Goal: Task Accomplishment & Management: Manage account settings

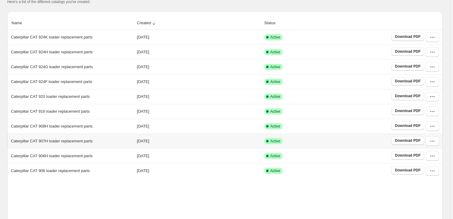
scroll to position [110, 0]
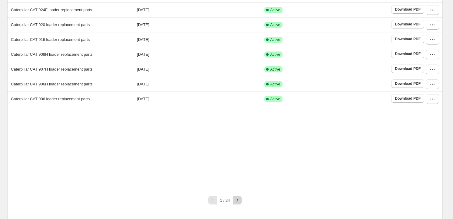
click at [242, 199] on button "button" at bounding box center [237, 200] width 8 height 8
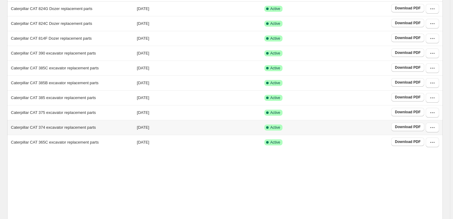
scroll to position [82, 0]
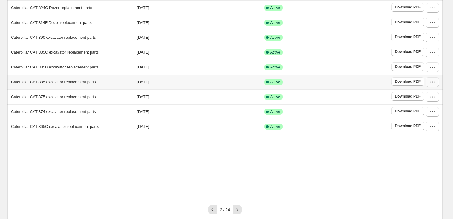
click at [436, 83] on icon "button" at bounding box center [433, 82] width 6 height 6
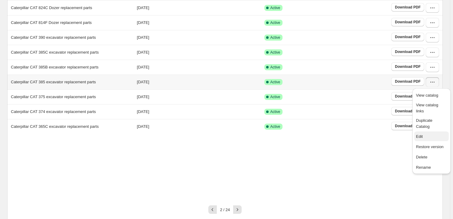
click at [428, 134] on span "Edit" at bounding box center [431, 137] width 31 height 6
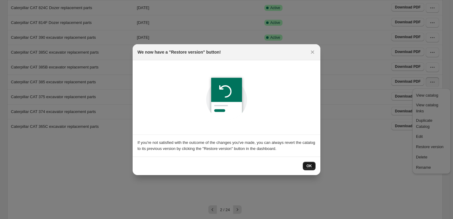
click at [310, 167] on span "OK" at bounding box center [309, 166] width 5 height 5
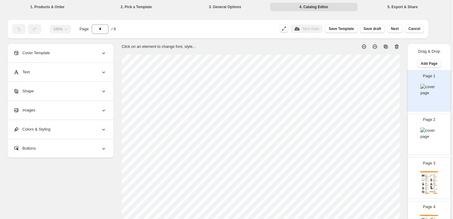
click at [63, 114] on div "Images" at bounding box center [59, 110] width 93 height 19
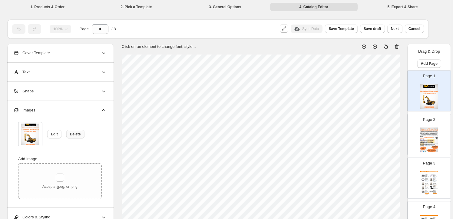
click at [72, 133] on span "Delete" at bounding box center [75, 134] width 11 height 5
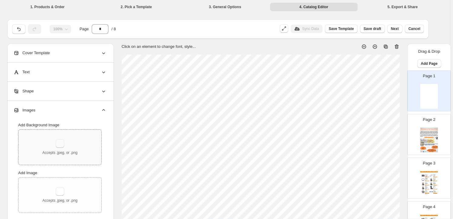
click at [58, 142] on button "button" at bounding box center [60, 143] width 8 height 8
type input "**********"
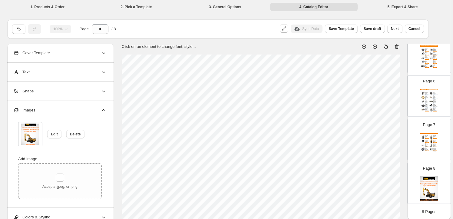
scroll to position [213, 0]
click at [424, 186] on img at bounding box center [430, 188] width 18 height 25
type input "*"
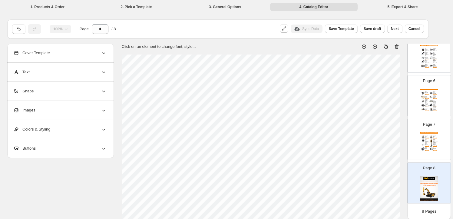
click at [80, 118] on div "Images" at bounding box center [59, 110] width 93 height 19
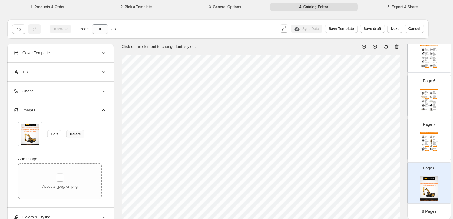
click at [74, 136] on button "Delete" at bounding box center [75, 134] width 18 height 8
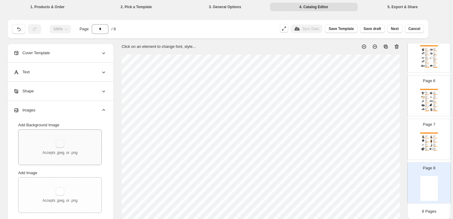
click at [61, 143] on button "button" at bounding box center [60, 143] width 8 height 8
type input "**********"
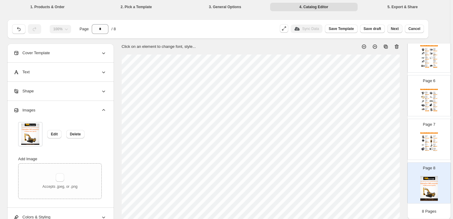
click at [399, 30] on span "Next" at bounding box center [395, 28] width 8 height 5
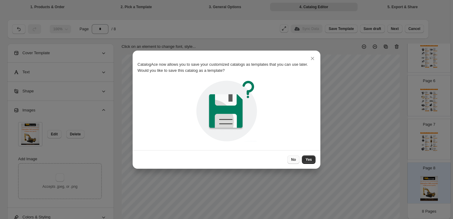
click at [298, 162] on button "No" at bounding box center [294, 159] width 12 height 8
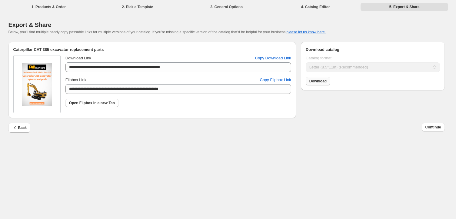
click at [314, 79] on span "Download" at bounding box center [317, 81] width 17 height 5
click at [438, 131] on button "Continue" at bounding box center [433, 127] width 23 height 8
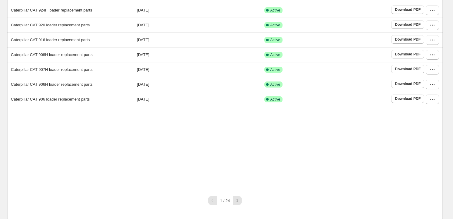
scroll to position [110, 0]
click at [236, 201] on button "button" at bounding box center [237, 200] width 8 height 8
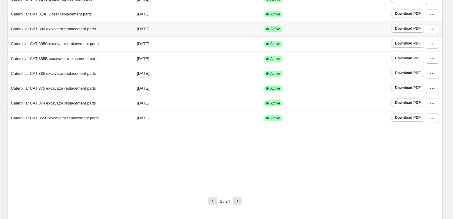
scroll to position [95, 0]
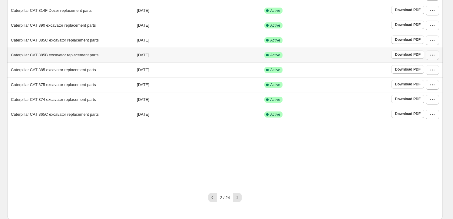
click at [433, 53] on icon "button" at bounding box center [433, 55] width 6 height 6
click at [424, 107] on span "Edit" at bounding box center [431, 110] width 31 height 6
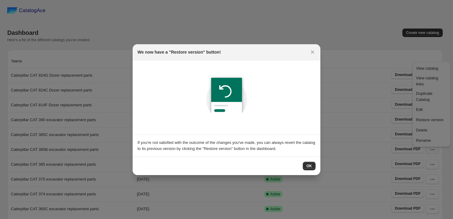
scroll to position [0, 0]
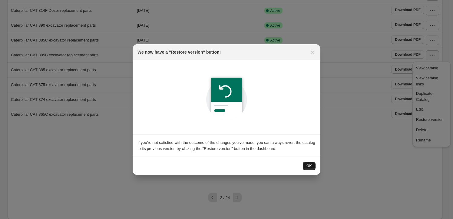
click at [309, 167] on span "OK" at bounding box center [309, 166] width 5 height 5
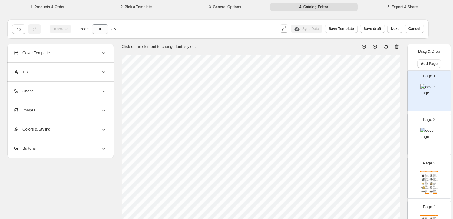
click at [67, 110] on div "Images" at bounding box center [59, 110] width 93 height 19
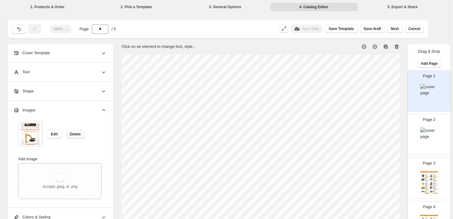
click at [79, 135] on span "Delete" at bounding box center [75, 134] width 11 height 5
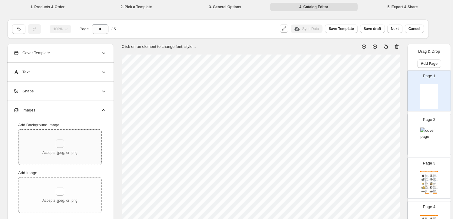
click at [59, 144] on button "button" at bounding box center [60, 143] width 8 height 8
type input "**********"
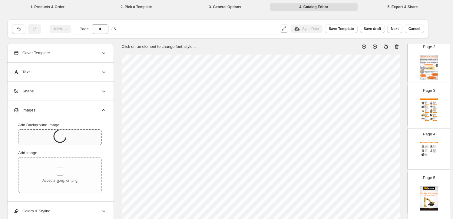
scroll to position [82, 0]
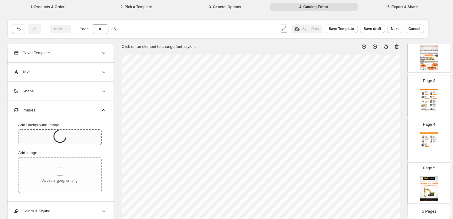
click at [436, 183] on img at bounding box center [430, 188] width 18 height 25
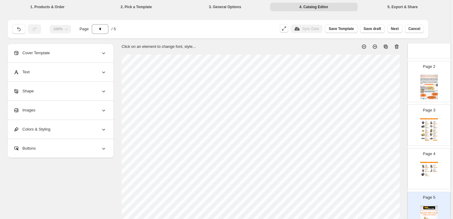
scroll to position [0, 0]
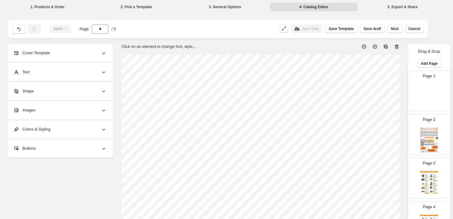
click at [427, 90] on img at bounding box center [430, 96] width 18 height 25
click at [52, 109] on div "Images" at bounding box center [59, 110] width 93 height 19
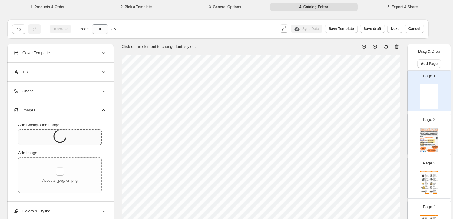
click at [63, 137] on icon at bounding box center [59, 136] width 13 height 13
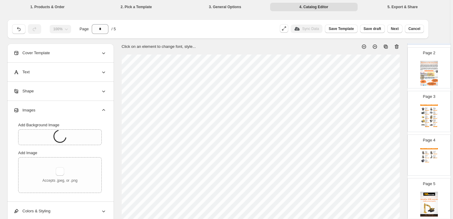
scroll to position [82, 0]
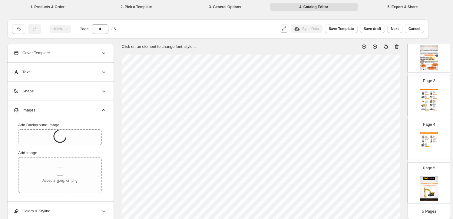
click at [424, 194] on img at bounding box center [430, 188] width 18 height 25
type input "*"
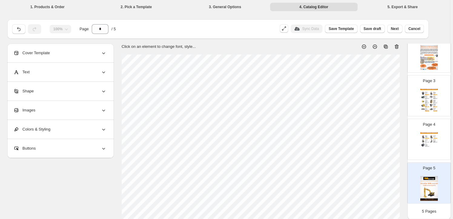
click at [39, 109] on div "Images" at bounding box center [59, 110] width 93 height 19
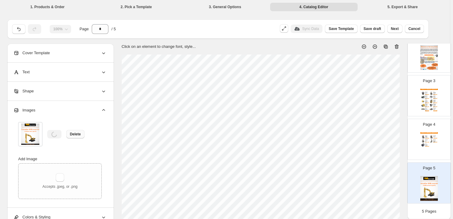
click at [77, 135] on span "Delete" at bounding box center [75, 134] width 11 height 5
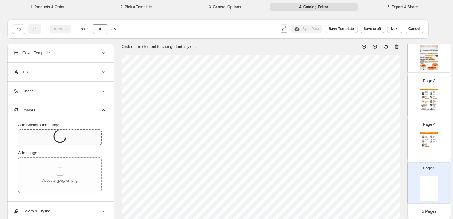
click at [72, 136] on div at bounding box center [58, 135] width 88 height 20
click at [374, 32] on button "Save draft" at bounding box center [372, 29] width 25 height 8
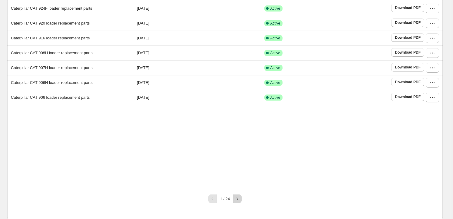
scroll to position [113, 0]
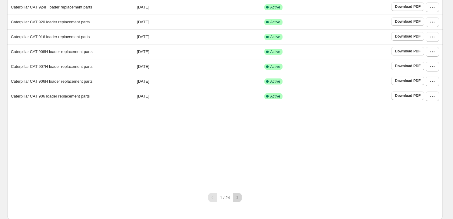
click at [236, 199] on icon "button" at bounding box center [238, 198] width 6 height 6
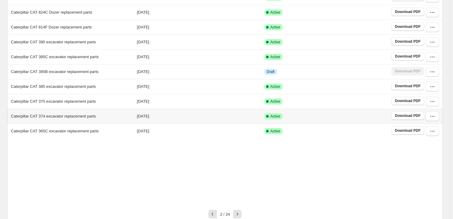
scroll to position [95, 0]
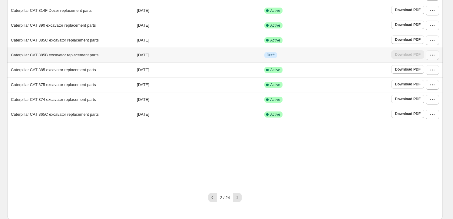
click at [439, 55] on button "button" at bounding box center [432, 55] width 13 height 10
click at [428, 107] on span "Edit" at bounding box center [431, 110] width 31 height 6
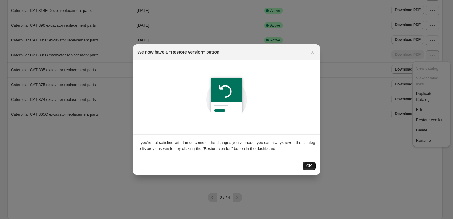
click at [311, 168] on span "OK" at bounding box center [309, 166] width 5 height 5
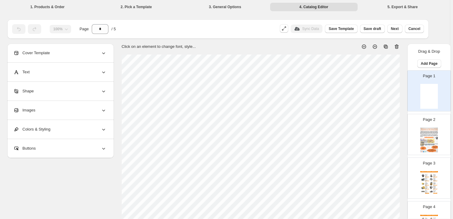
scroll to position [82, 0]
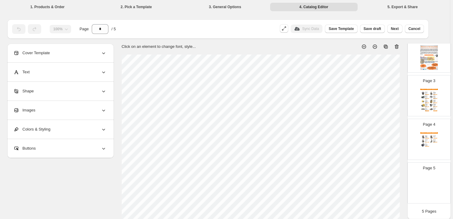
click at [61, 104] on div "Images" at bounding box center [59, 110] width 93 height 19
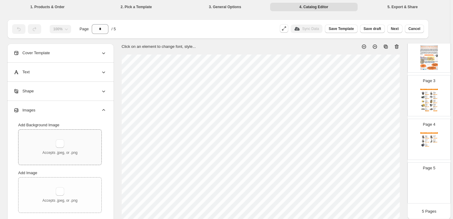
click at [74, 144] on div "Accepts .jpeg, or .png" at bounding box center [59, 147] width 35 height 16
type input "**********"
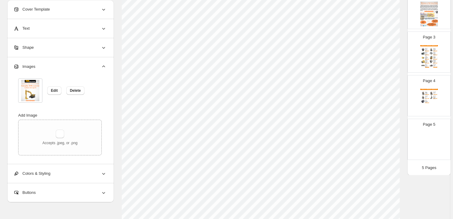
scroll to position [55, 0]
click at [431, 149] on img at bounding box center [430, 144] width 18 height 25
type input "*"
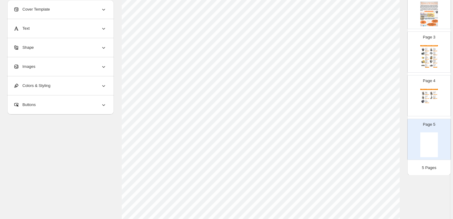
click at [65, 69] on div "Images" at bounding box center [59, 66] width 93 height 19
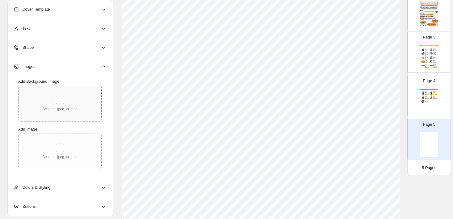
click at [60, 96] on button "button" at bounding box center [60, 100] width 8 height 8
type input "**********"
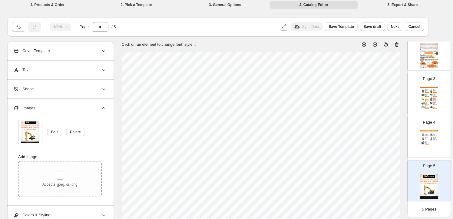
scroll to position [0, 0]
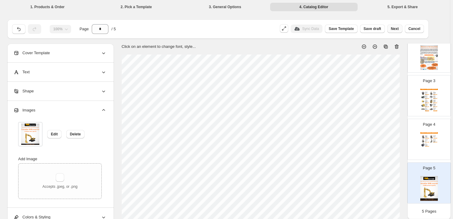
click at [399, 29] on span "Next" at bounding box center [395, 28] width 8 height 5
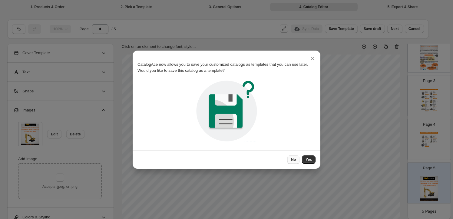
click at [295, 156] on button "No" at bounding box center [294, 159] width 12 height 8
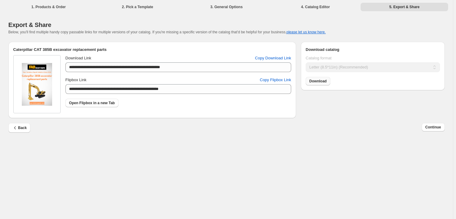
click at [325, 81] on span "Download" at bounding box center [317, 81] width 17 height 5
click at [431, 125] on span "Continue" at bounding box center [433, 127] width 16 height 5
